Goal: Go to known website: Go to known website

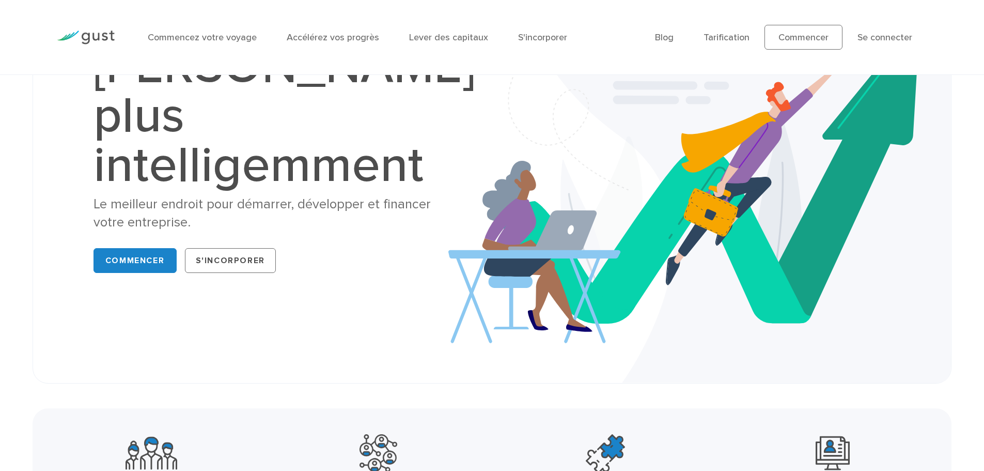
scroll to position [155, 0]
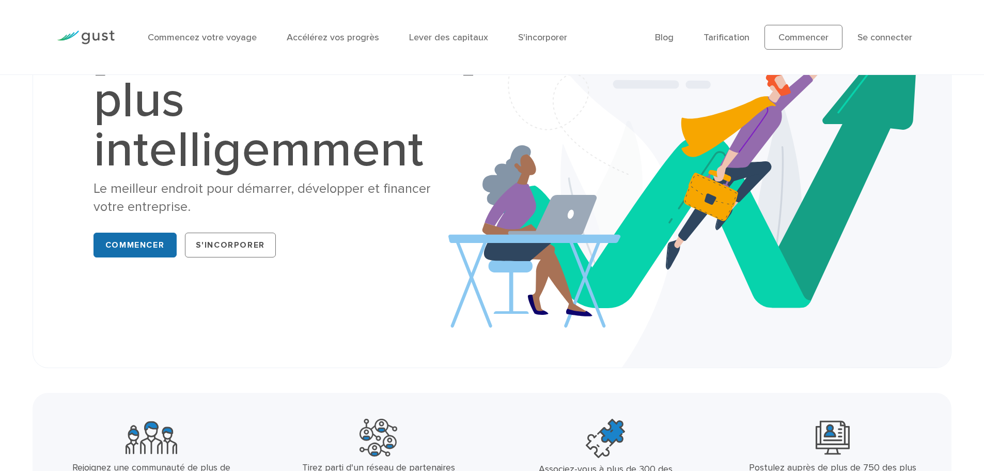
click at [156, 240] on font "Commencer" at bounding box center [134, 245] width 59 height 10
click at [249, 240] on font "S'incorporer" at bounding box center [230, 245] width 69 height 10
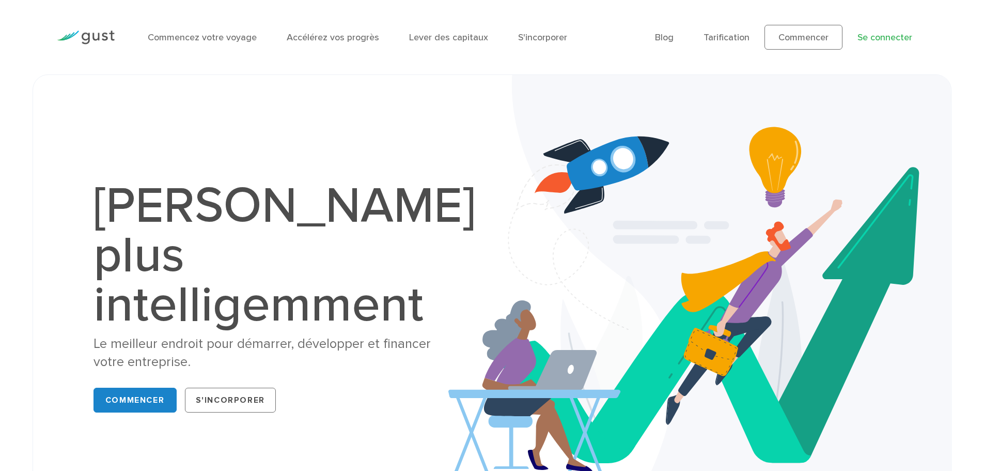
click at [867, 34] on font "Se connecter" at bounding box center [885, 37] width 55 height 11
